Goal: Check status: Check status

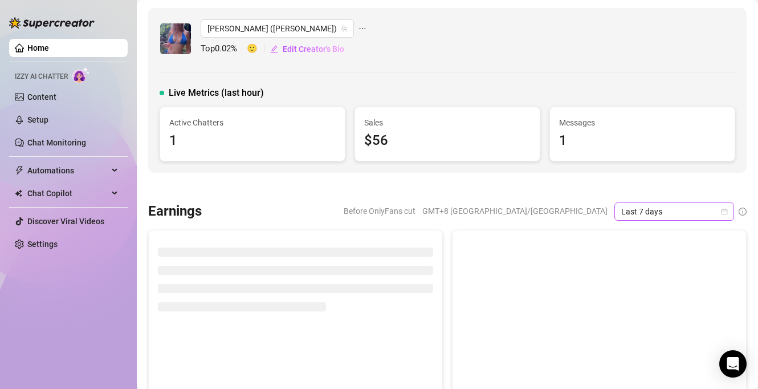
click at [675, 206] on span "Last 7 days" at bounding box center [674, 211] width 106 height 17
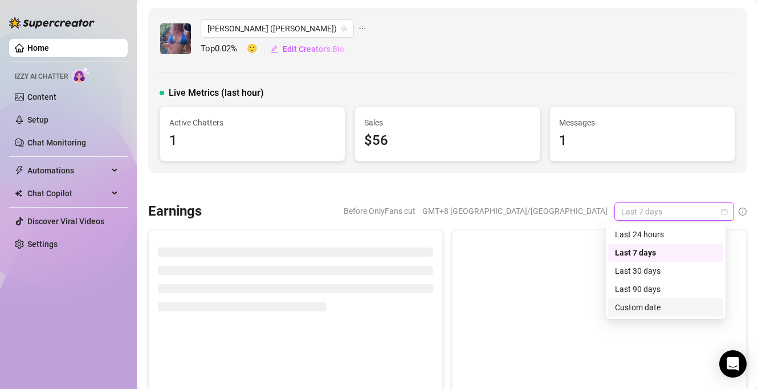
click at [656, 304] on div "Custom date" at bounding box center [665, 307] width 101 height 13
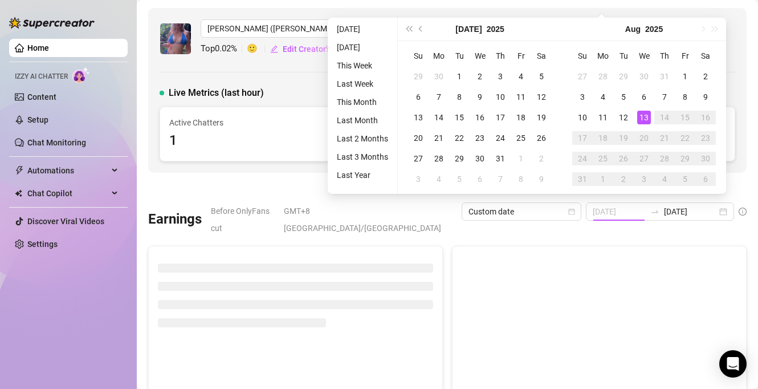
click at [642, 115] on div "13" at bounding box center [644, 118] width 14 height 14
click at [642, 116] on div "13" at bounding box center [644, 118] width 14 height 14
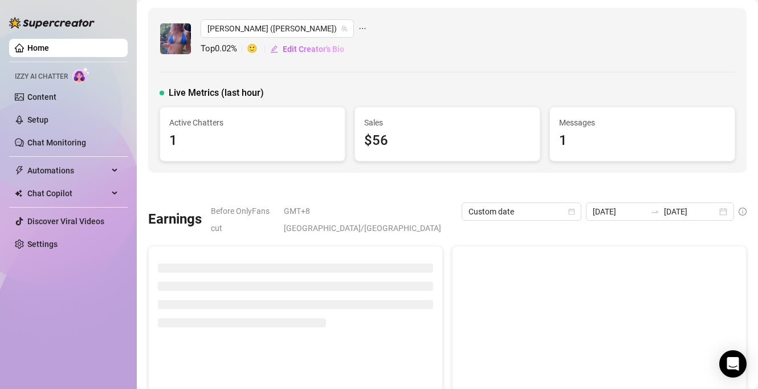
click at [655, 213] on div at bounding box center [654, 211] width 18 height 9
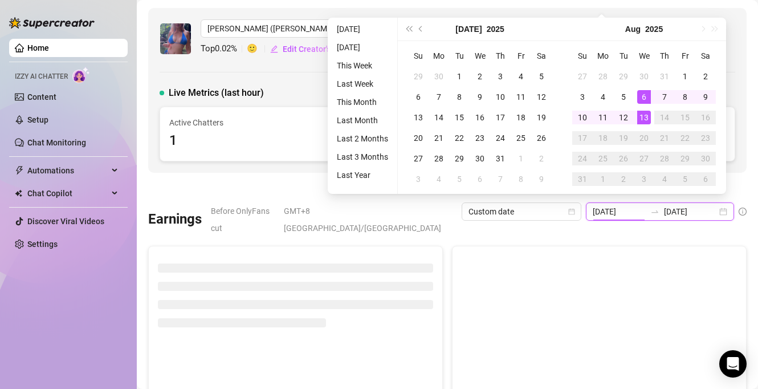
type input "[DATE]"
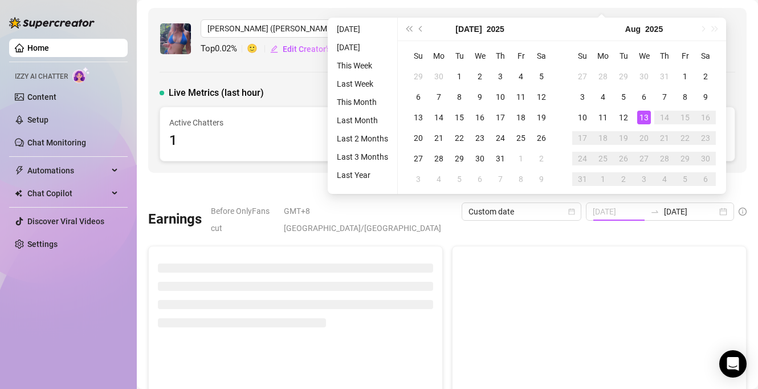
click at [645, 116] on div "13" at bounding box center [644, 118] width 14 height 14
click at [644, 118] on div "13" at bounding box center [644, 118] width 14 height 14
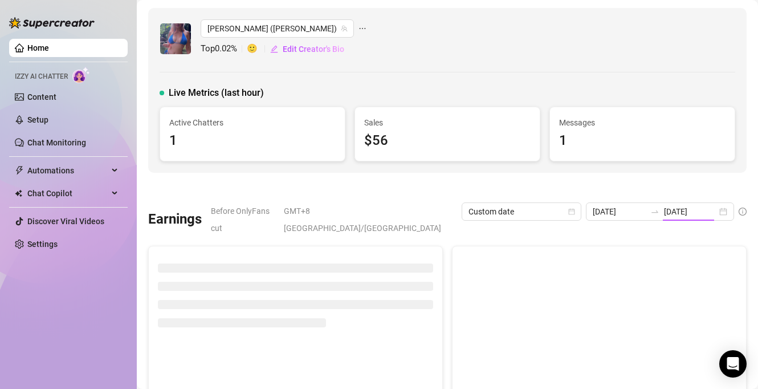
type input "[DATE]"
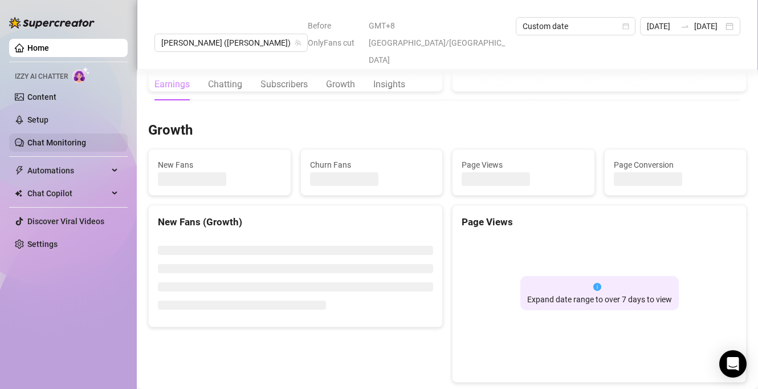
scroll to position [938, 0]
